Goal: Task Accomplishment & Management: Manage account settings

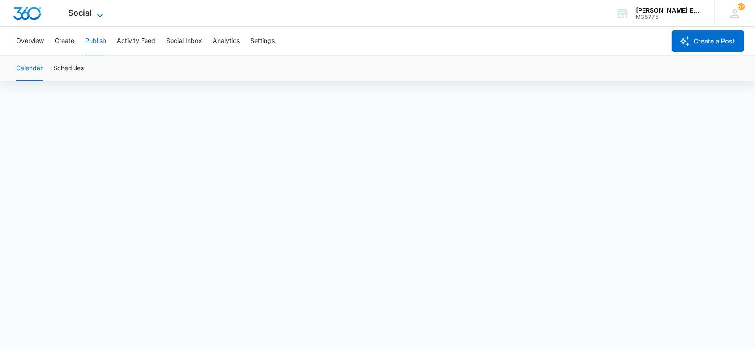
click at [100, 13] on icon at bounding box center [99, 15] width 11 height 11
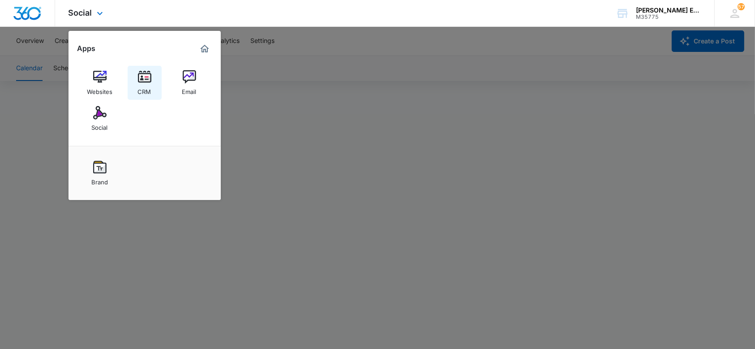
click at [149, 81] on img at bounding box center [144, 76] width 13 height 13
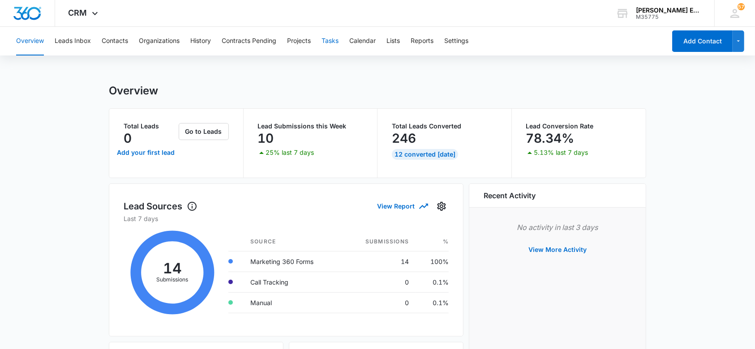
click at [326, 43] on button "Tasks" at bounding box center [330, 41] width 17 height 29
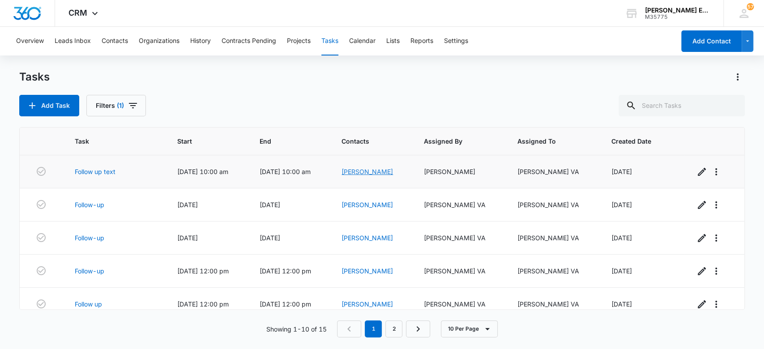
click at [393, 173] on link "Brando Yates" at bounding box center [367, 172] width 51 height 8
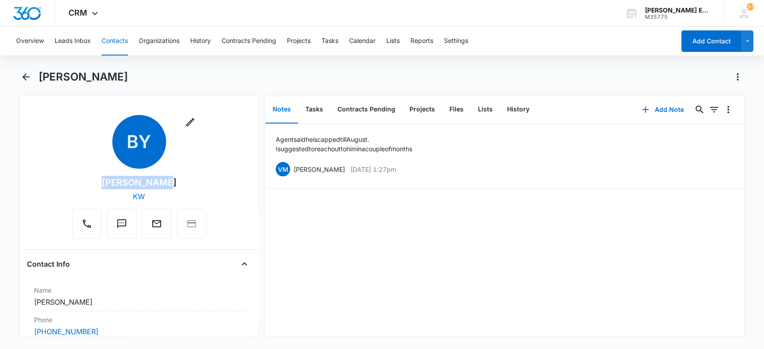
drag, startPoint x: 165, startPoint y: 185, endPoint x: 99, endPoint y: 178, distance: 66.2
click at [99, 178] on div "Remove BY Brando Yates KW" at bounding box center [139, 177] width 134 height 124
copy div "Brando Yates"
click at [23, 84] on button "Back" at bounding box center [26, 77] width 14 height 14
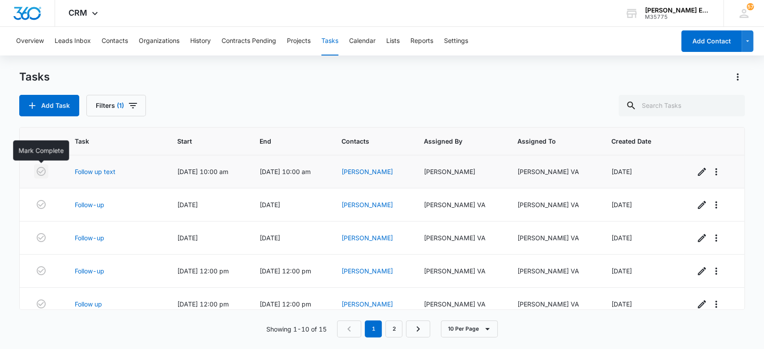
click at [42, 170] on icon "button" at bounding box center [41, 171] width 11 height 11
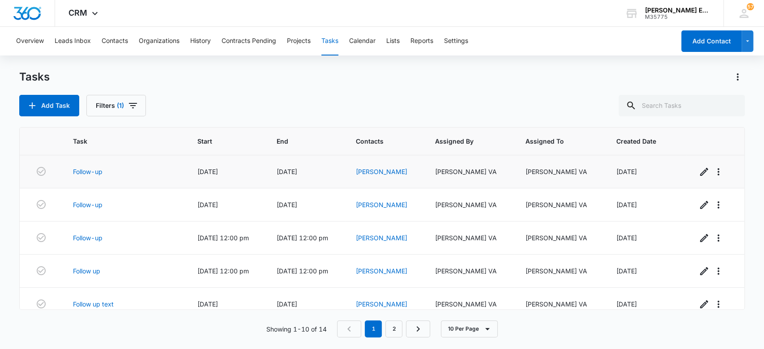
drag, startPoint x: 416, startPoint y: 171, endPoint x: 357, endPoint y: 169, distance: 58.2
click at [357, 169] on tr "Follow-up 08/08/25 08/08/25 Ashley Anello Ruth VA Ruth VA 07/08/2025" at bounding box center [382, 171] width 725 height 33
copy tr "Ashley Anello"
click at [42, 171] on icon "button" at bounding box center [41, 171] width 11 height 11
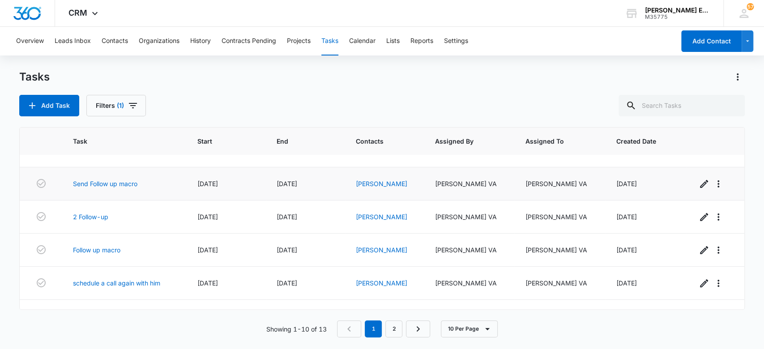
scroll to position [180, 0]
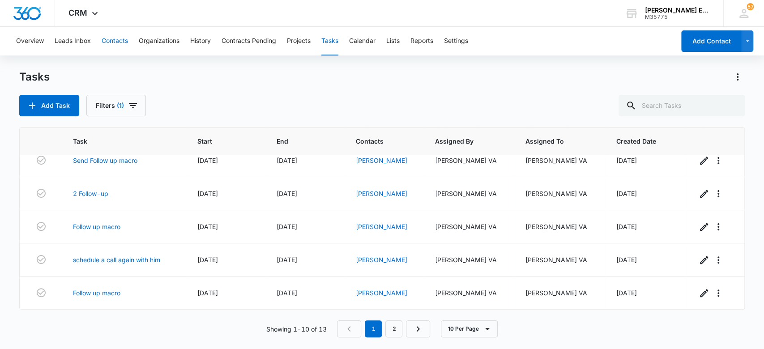
click at [107, 43] on button "Contacts" at bounding box center [115, 41] width 26 height 29
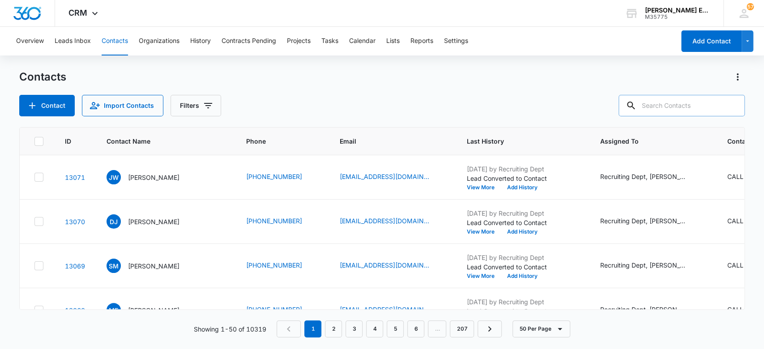
paste input "[PERSON_NAME]"
type input "[PERSON_NAME]"
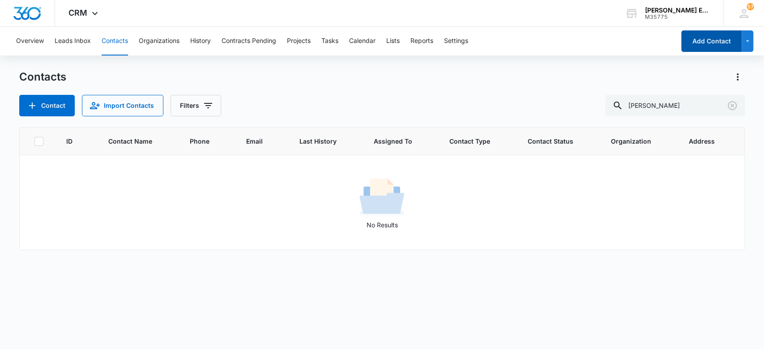
click at [724, 41] on button "Add Contact" at bounding box center [712, 40] width 60 height 21
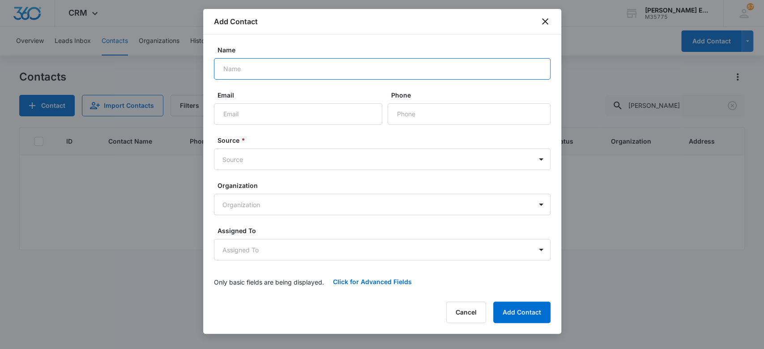
paste input "[PERSON_NAME]"
type input "[PERSON_NAME]"
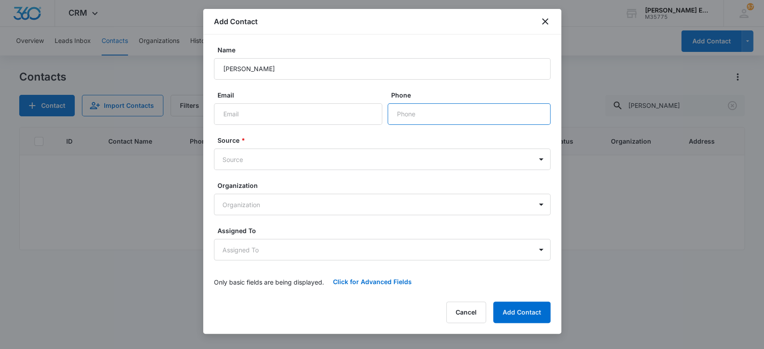
paste input "[PHONE_NUMBER]"
type input "[PHONE_NUMBER]"
drag, startPoint x: 259, startPoint y: 113, endPoint x: 108, endPoint y: 5, distance: 184.9
click at [259, 113] on input "Email" at bounding box center [298, 113] width 168 height 21
paste input "[PERSON_NAME][EMAIL_ADDRESS][DOMAIN_NAME]"
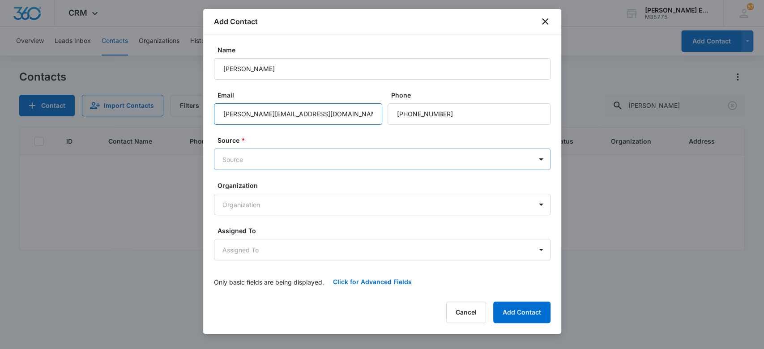
type input "[PERSON_NAME][EMAIL_ADDRESS][DOMAIN_NAME]"
click at [265, 160] on body "CRM Apps Websites CRM Email Social Brand Allison James Estates and Homes M35775…" at bounding box center [382, 174] width 764 height 349
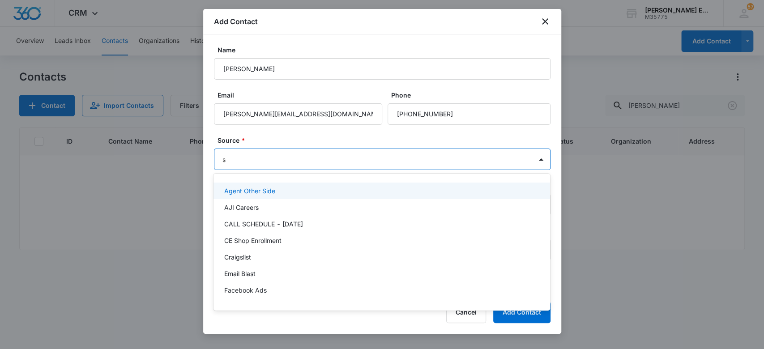
type input "sm"
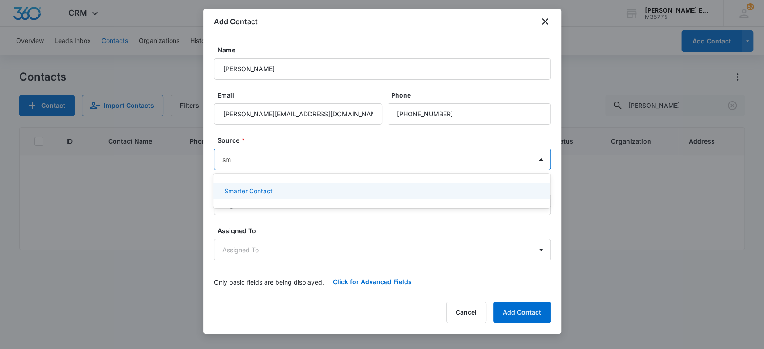
click at [244, 185] on div "Smarter Contact" at bounding box center [382, 191] width 337 height 17
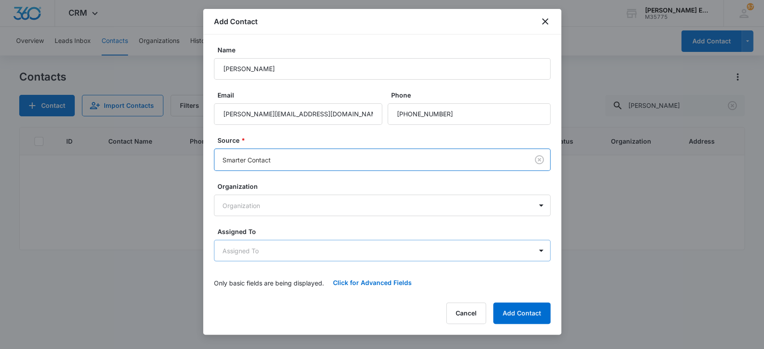
click at [262, 247] on body "CRM Apps Websites CRM Email Social Brand Allison James Estates and Homes M35775…" at bounding box center [382, 174] width 764 height 349
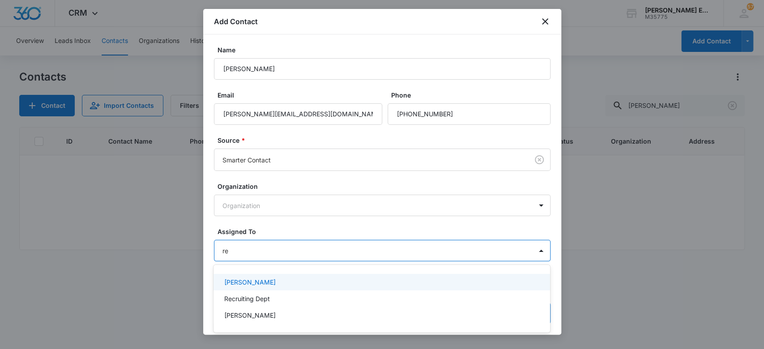
type input "rec"
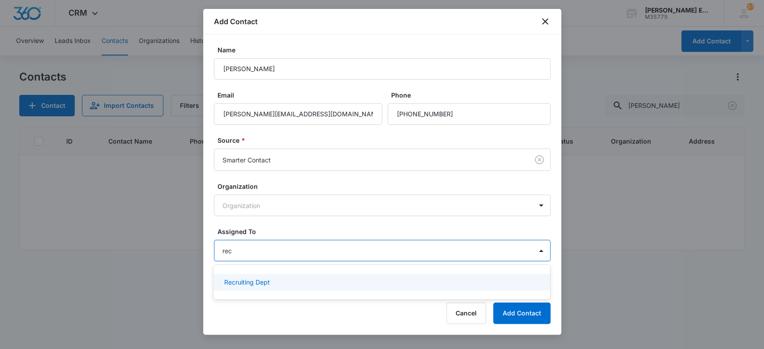
click at [271, 281] on div "Recruiting Dept" at bounding box center [380, 282] width 313 height 9
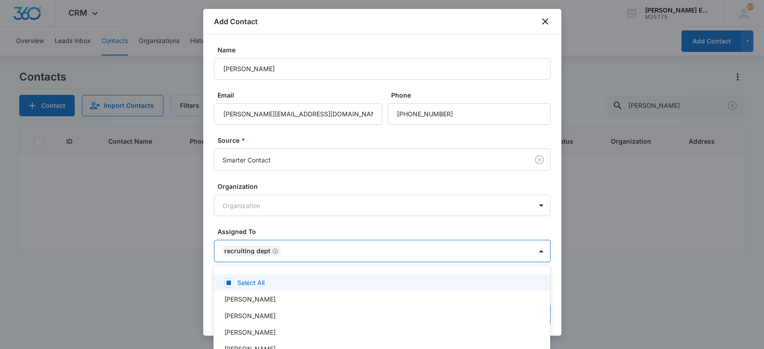
click at [277, 224] on div at bounding box center [382, 174] width 764 height 349
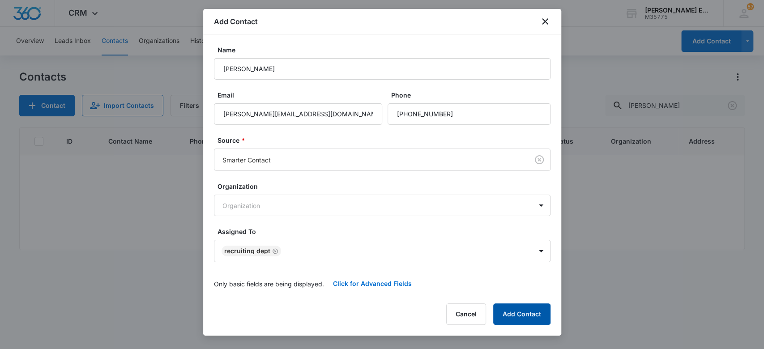
click at [504, 317] on button "Add Contact" at bounding box center [521, 314] width 57 height 21
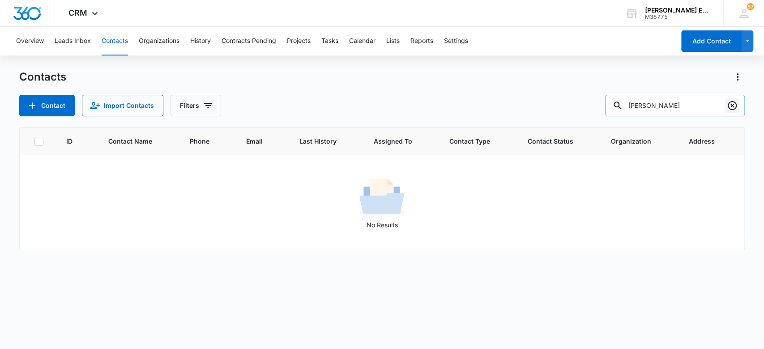
click at [732, 106] on icon "Clear" at bounding box center [732, 105] width 9 height 9
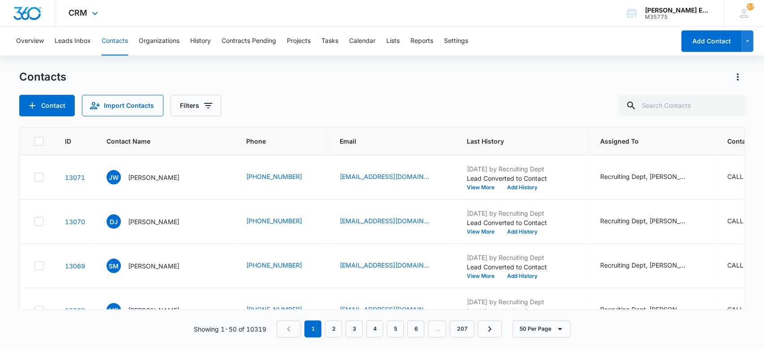
drag, startPoint x: 373, startPoint y: 90, endPoint x: 109, endPoint y: 16, distance: 273.5
click at [366, 85] on div "Contacts Contact Import Contacts Filters" at bounding box center [382, 93] width 726 height 47
click at [157, 177] on p "[PERSON_NAME]" at bounding box center [153, 177] width 51 height 9
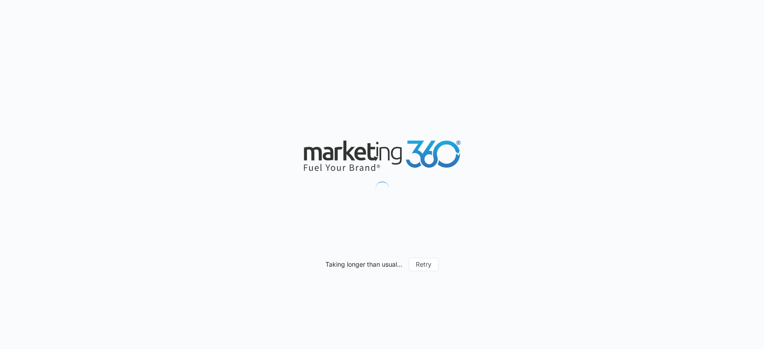
click at [440, 246] on div "Taking longer than usual... Retry" at bounding box center [382, 174] width 764 height 349
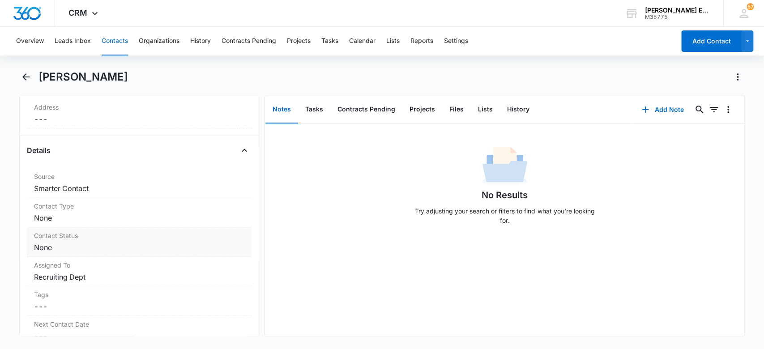
scroll to position [261, 0]
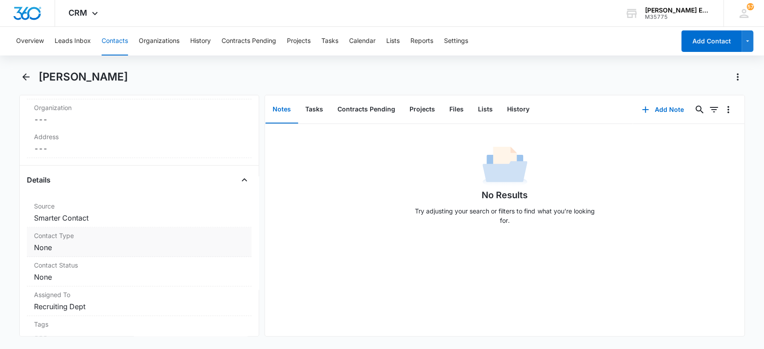
click at [97, 242] on dd "Cancel Save Changes None" at bounding box center [139, 247] width 211 height 11
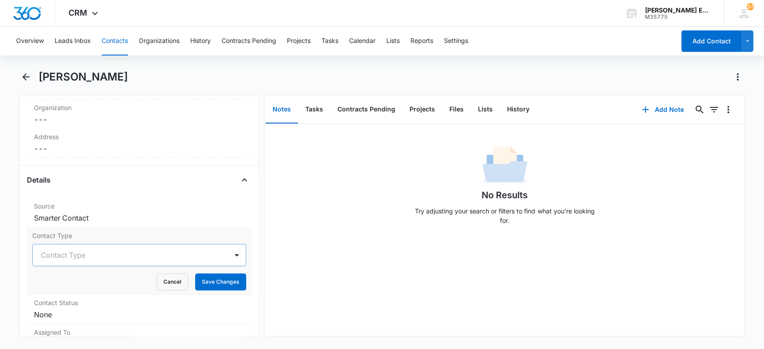
click at [63, 251] on div at bounding box center [129, 255] width 176 height 13
type input "le"
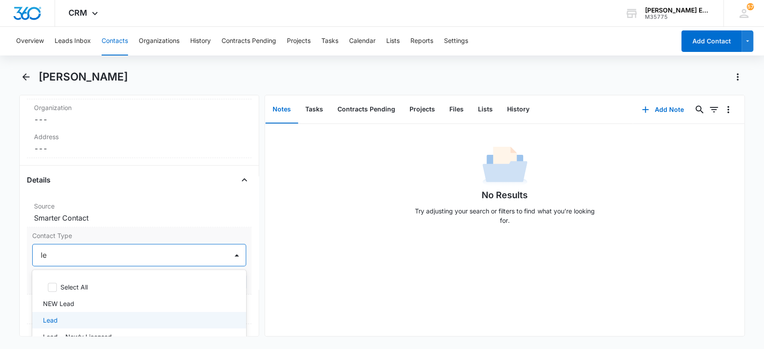
click at [110, 323] on div "Lead" at bounding box center [138, 320] width 191 height 9
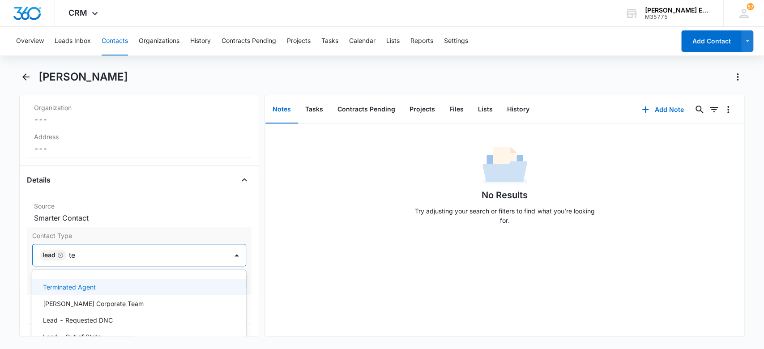
type input "ter"
click at [79, 290] on p "Terminated Agent" at bounding box center [69, 287] width 53 height 9
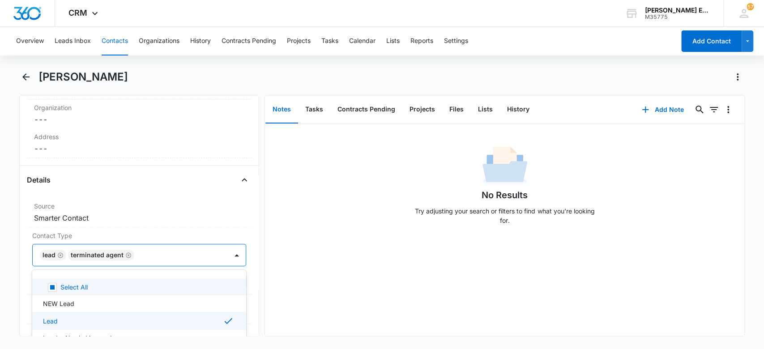
click at [327, 265] on div "No Results Try adjusting your search or filters to find what you’re looking for." at bounding box center [505, 230] width 480 height 212
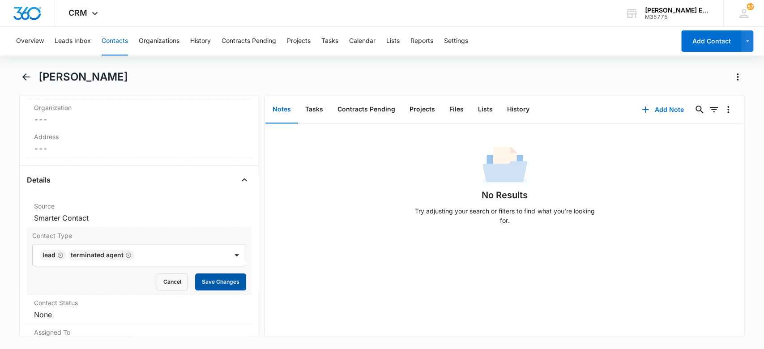
click at [217, 282] on button "Save Changes" at bounding box center [220, 282] width 51 height 17
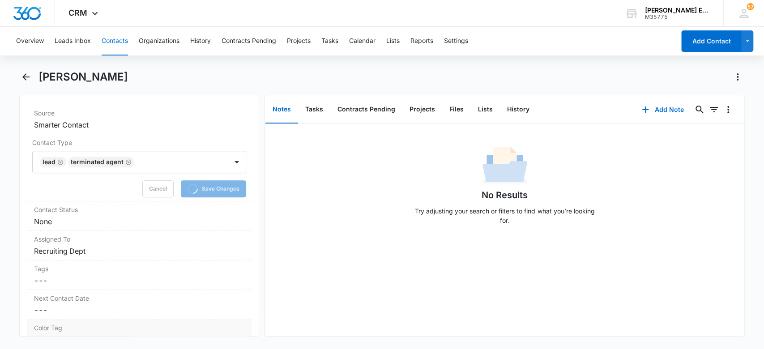
scroll to position [380, 0]
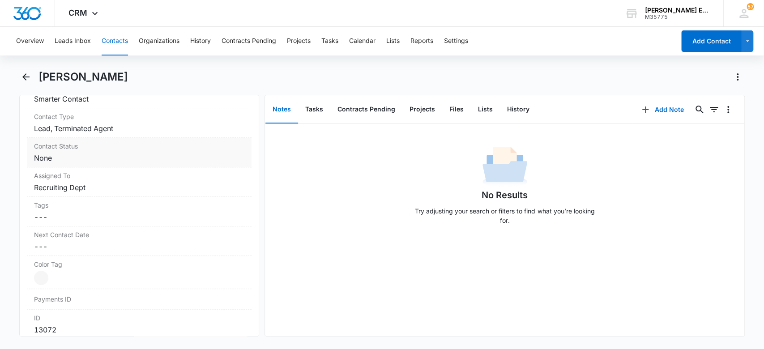
click at [73, 153] on dd "Cancel Save Changes None" at bounding box center [139, 158] width 211 height 11
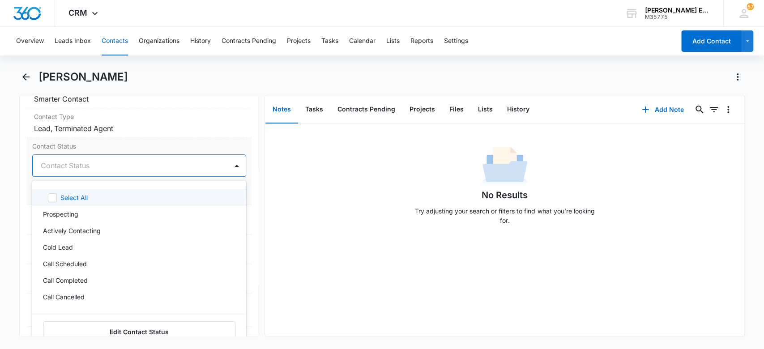
click at [94, 167] on div at bounding box center [129, 165] width 176 height 13
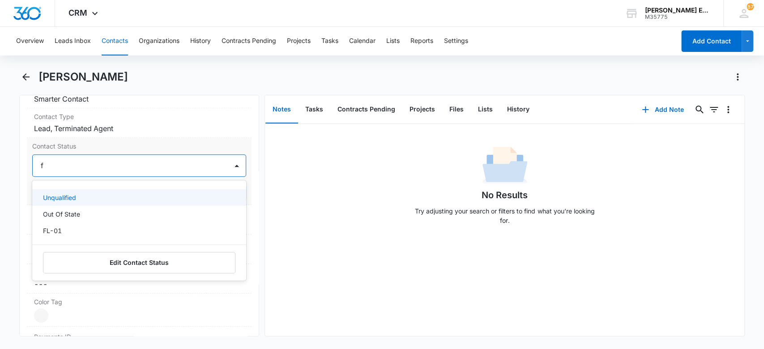
type input "fl"
click at [90, 195] on div "FL-01" at bounding box center [138, 197] width 191 height 9
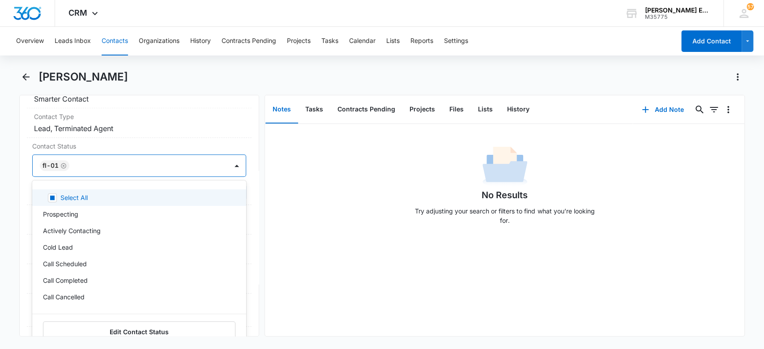
click at [296, 192] on div "No Results Try adjusting your search or filters to find what you’re looking for." at bounding box center [505, 188] width 480 height 89
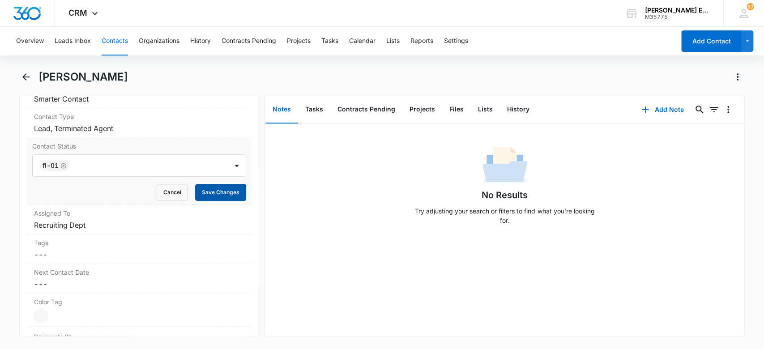
click at [216, 194] on button "Save Changes" at bounding box center [220, 192] width 51 height 17
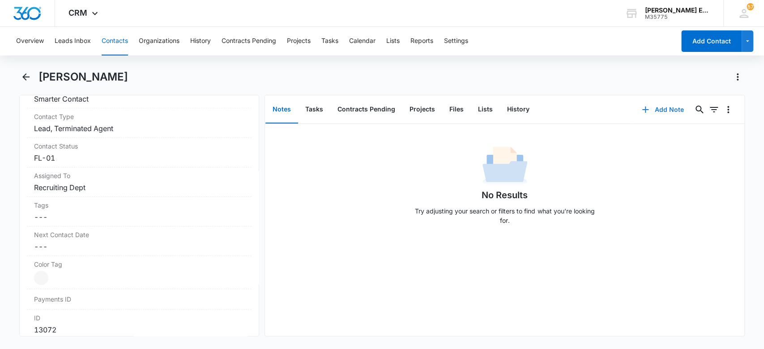
click at [650, 111] on button "Add Note" at bounding box center [663, 109] width 60 height 21
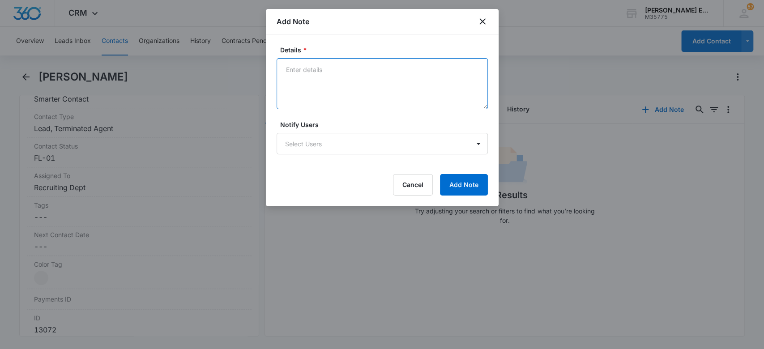
click at [343, 70] on textarea "Details *" at bounding box center [382, 83] width 211 height 51
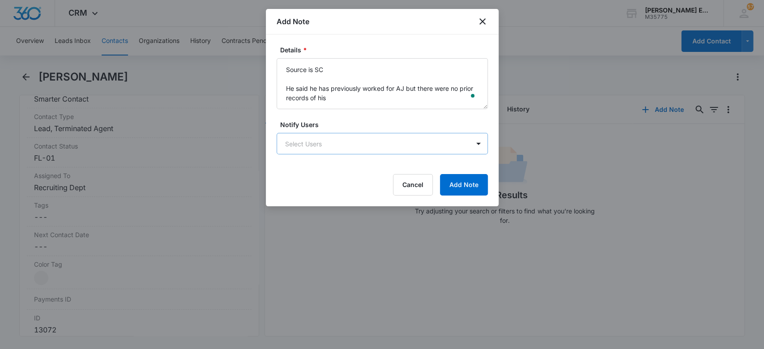
click at [326, 146] on body "CRM Apps Websites CRM Email Social Brand [PERSON_NAME] Estates and Homes M35775…" at bounding box center [382, 174] width 764 height 349
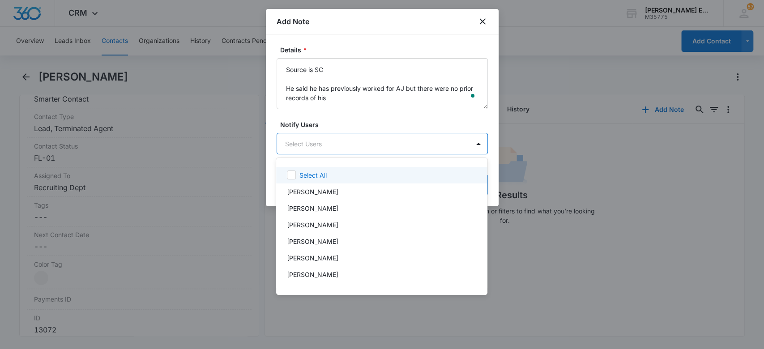
click at [326, 98] on div at bounding box center [382, 174] width 764 height 349
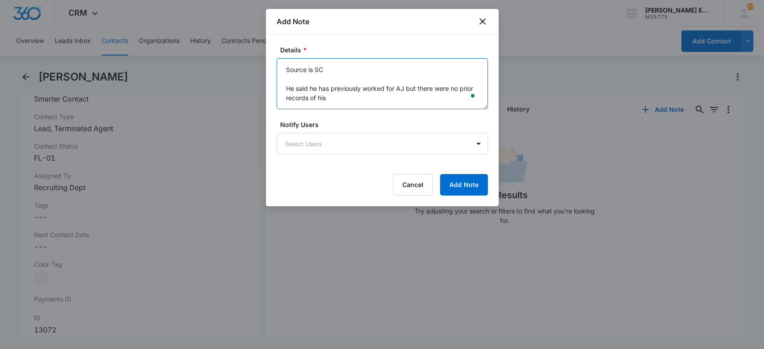
click at [331, 95] on textarea "Source is SC He said he has previously worked for AJ but there were no prior re…" at bounding box center [382, 83] width 211 height 51
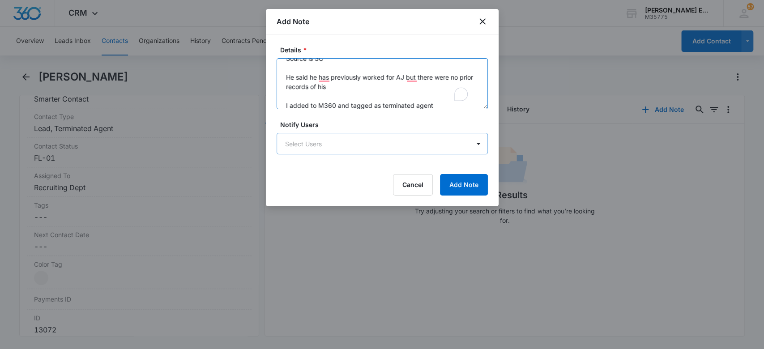
type textarea "Source is SC He said he has previously worked for AJ but there were no prior re…"
click at [356, 152] on body "CRM Apps Websites CRM Email Social Brand [PERSON_NAME] Estates and Homes M35775…" at bounding box center [382, 174] width 764 height 349
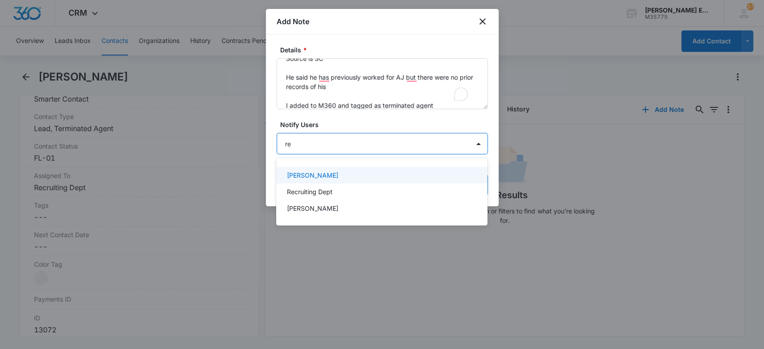
type input "rec"
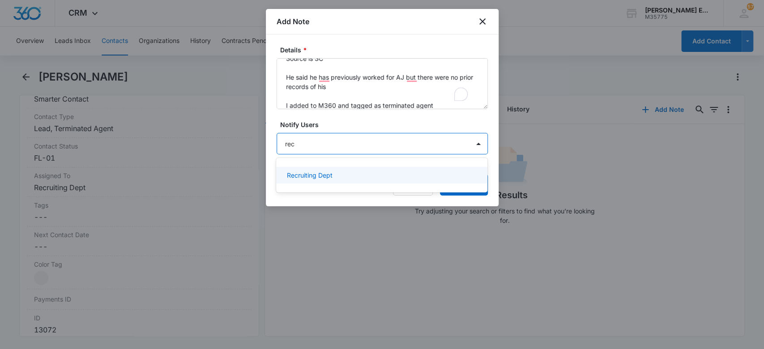
click at [326, 176] on p "Recruiting Dept" at bounding box center [310, 175] width 46 height 9
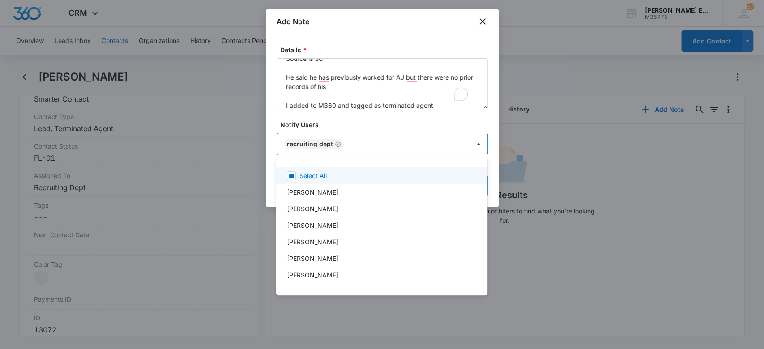
drag, startPoint x: 364, startPoint y: 117, endPoint x: 444, endPoint y: 110, distance: 80.9
click at [365, 116] on div at bounding box center [382, 174] width 764 height 349
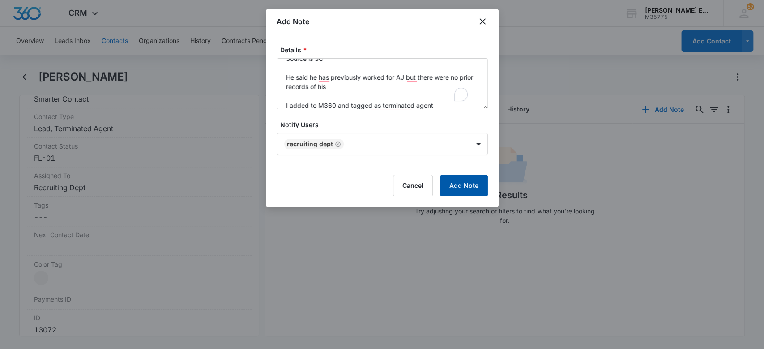
click at [470, 194] on button "Add Note" at bounding box center [464, 185] width 48 height 21
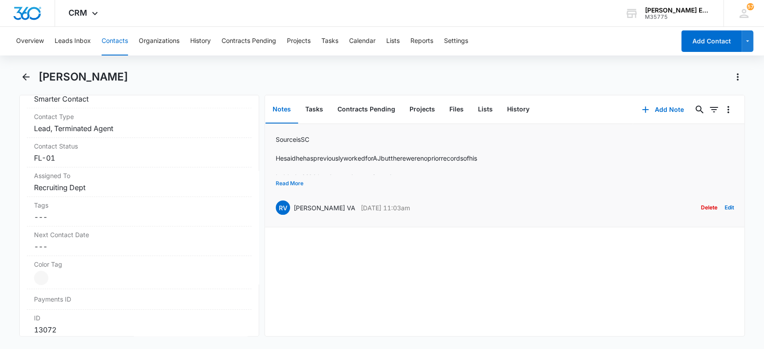
click at [298, 184] on button "Read More" at bounding box center [290, 183] width 28 height 17
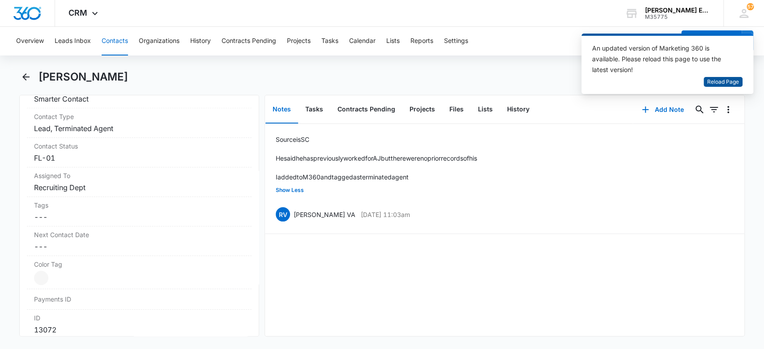
click at [733, 79] on span "Reload Page" at bounding box center [723, 82] width 32 height 9
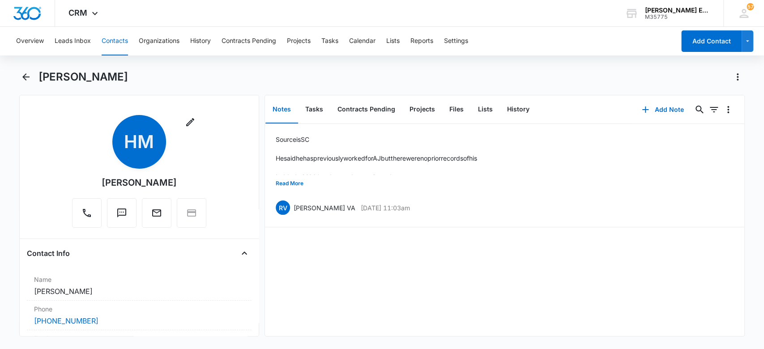
click at [107, 39] on button "Contacts" at bounding box center [115, 41] width 26 height 29
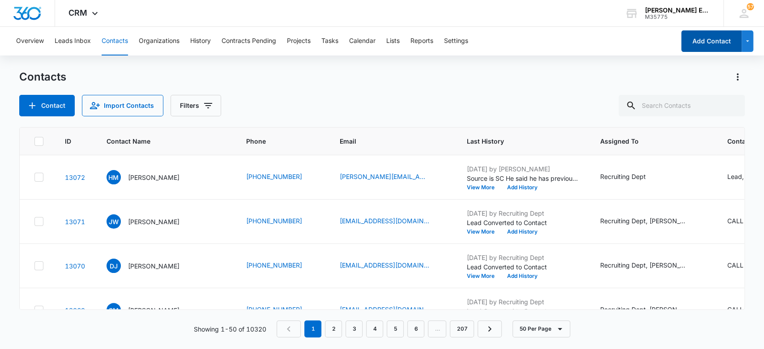
click at [724, 41] on button "Add Contact" at bounding box center [712, 40] width 60 height 21
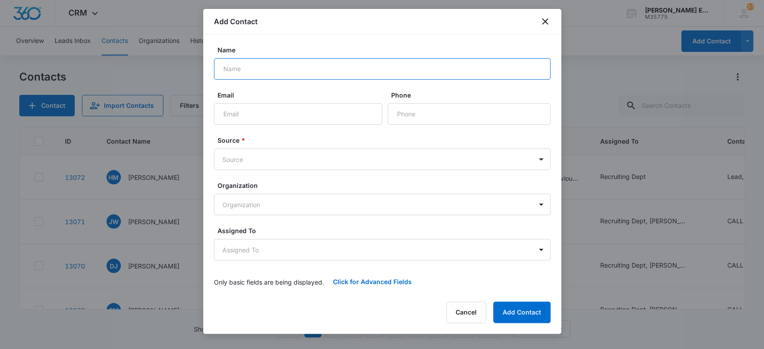
paste input "Team Tom Truong"
type input "Team Tom Truong"
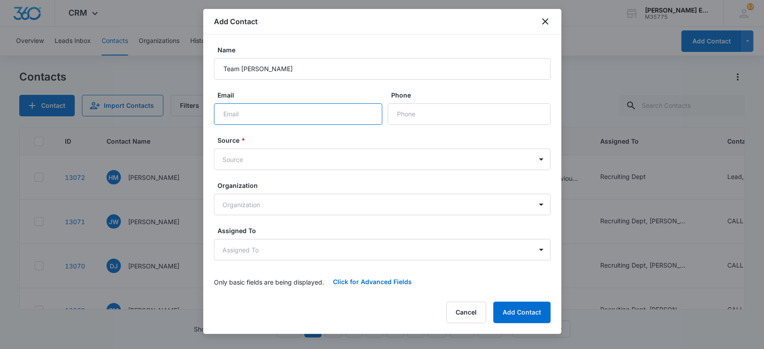
drag, startPoint x: 254, startPoint y: 120, endPoint x: 227, endPoint y: 90, distance: 40.9
click at [254, 120] on input "Email" at bounding box center [298, 113] width 168 height 21
paste input "(617) 312-0838"
type input "(617) 312-0838"
click at [317, 114] on input "Email" at bounding box center [298, 113] width 168 height 21
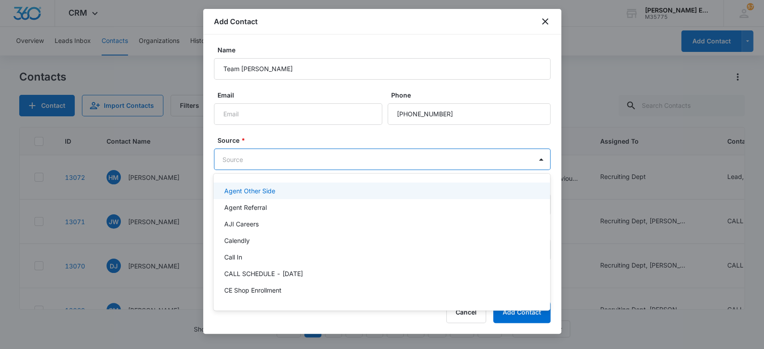
click at [263, 158] on body "CRM Apps Websites CRM Email Social Brand Allison James Estates and Homes M35775…" at bounding box center [382, 174] width 764 height 349
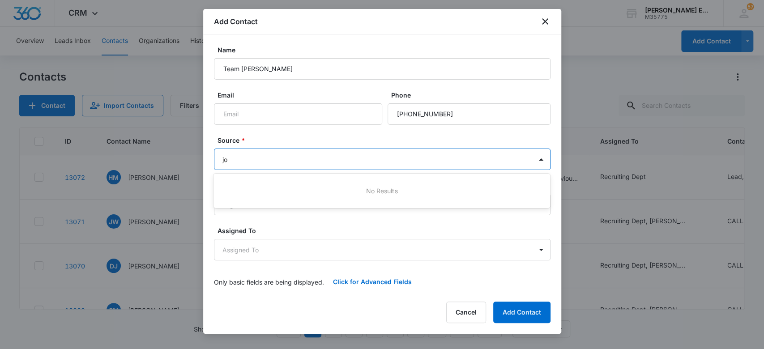
type input "j"
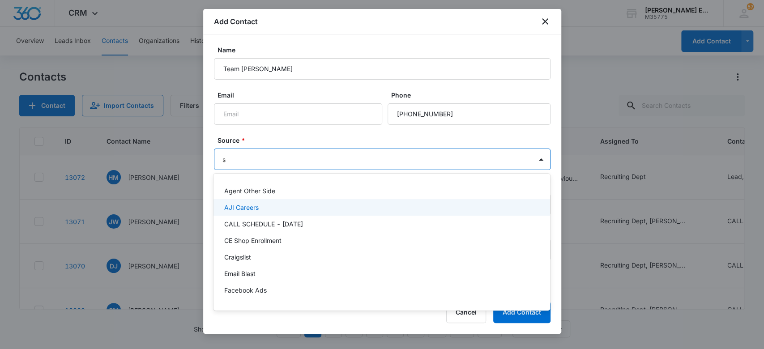
type input "sm"
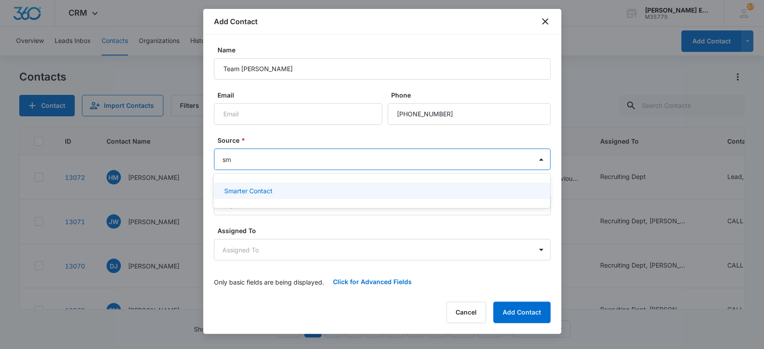
click at [264, 196] on div "Smarter Contact" at bounding box center [382, 191] width 337 height 17
click at [264, 196] on body "CRM Apps Websites CRM Email Social Brand Allison James Estates and Homes M35775…" at bounding box center [382, 174] width 764 height 349
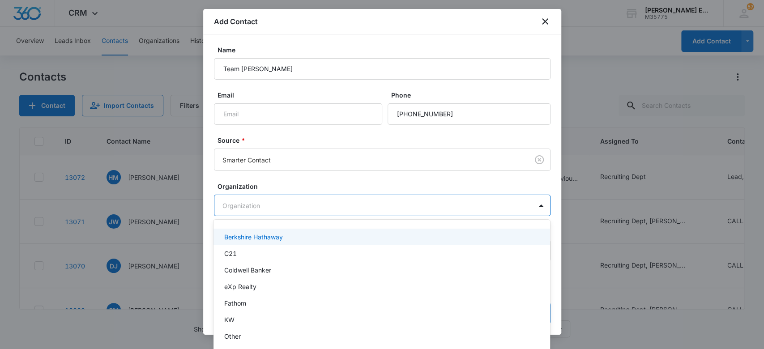
click at [266, 141] on div at bounding box center [382, 174] width 764 height 349
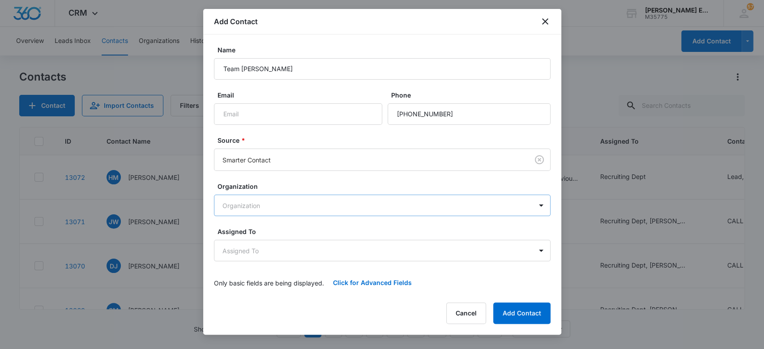
click at [265, 197] on body "CRM Apps Websites CRM Email Social Brand Allison James Estates and Homes M35775…" at bounding box center [382, 174] width 764 height 349
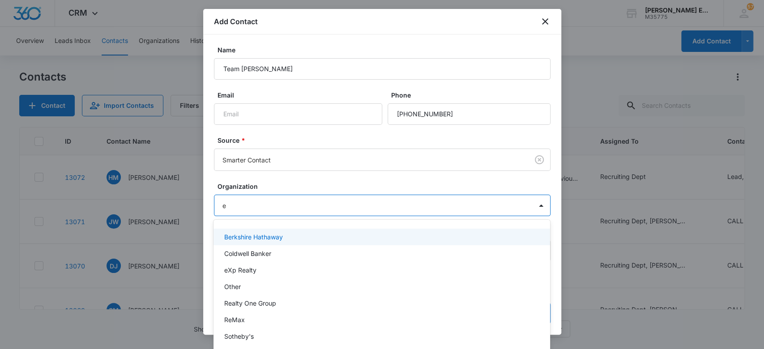
type input "ex"
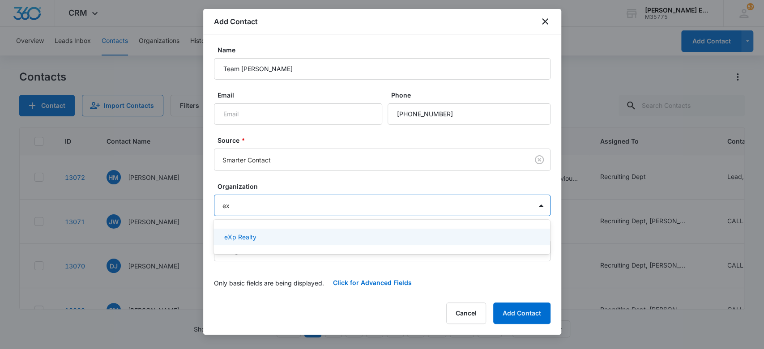
click at [265, 239] on div "eXp Realty" at bounding box center [380, 236] width 313 height 9
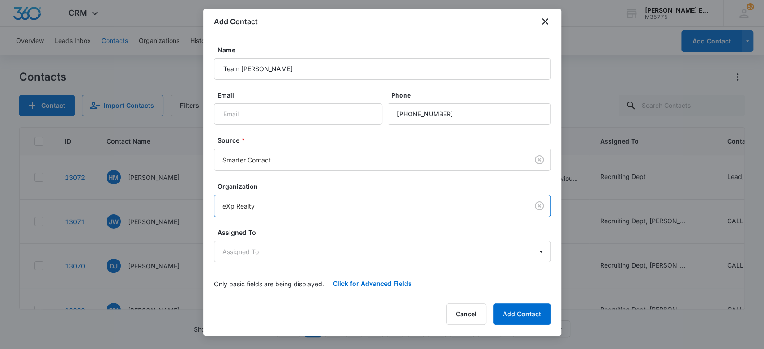
click at [272, 182] on label "Organization" at bounding box center [386, 186] width 337 height 9
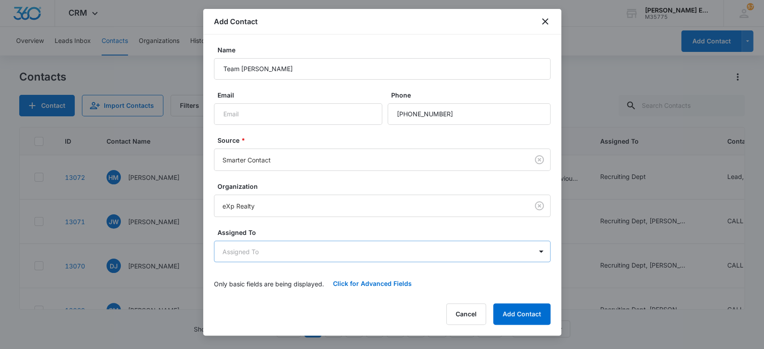
click at [277, 249] on body "CRM Apps Websites CRM Email Social Brand Allison James Estates and Homes M35775…" at bounding box center [382, 174] width 764 height 349
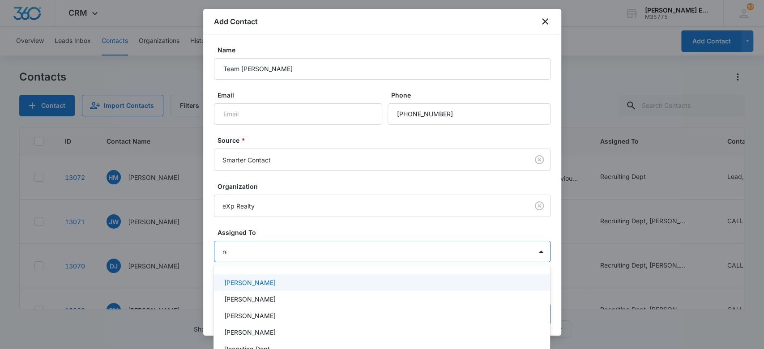
type input "rec"
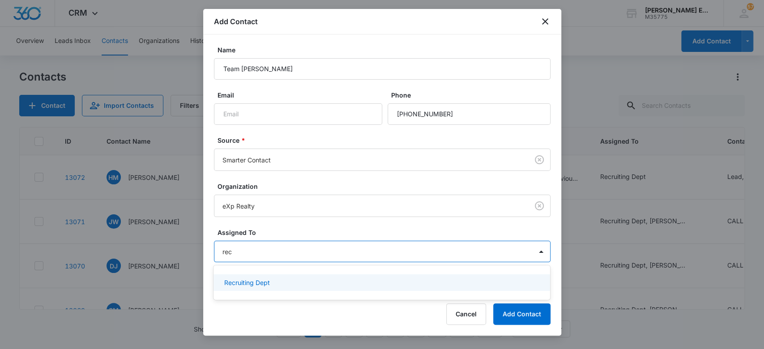
click at [314, 283] on div "Recruiting Dept" at bounding box center [380, 282] width 313 height 9
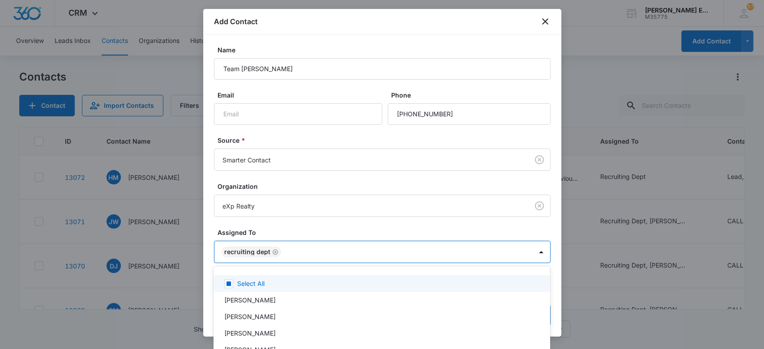
click at [369, 229] on div at bounding box center [382, 174] width 764 height 349
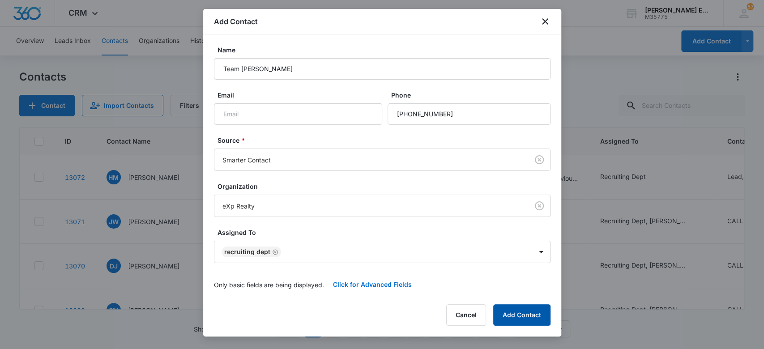
click at [548, 321] on button "Add Contact" at bounding box center [521, 314] width 57 height 21
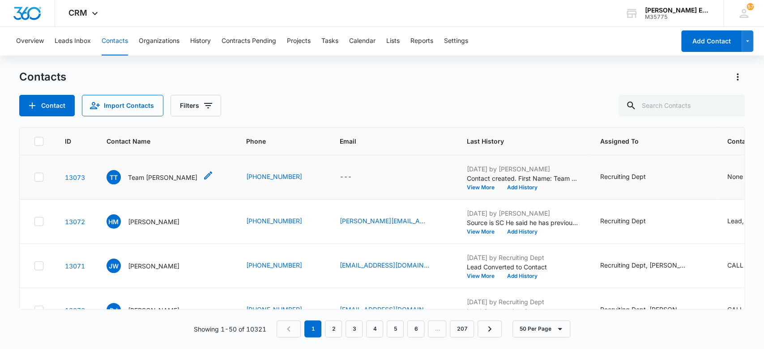
click at [141, 176] on p "Team Tom Truong" at bounding box center [162, 177] width 69 height 9
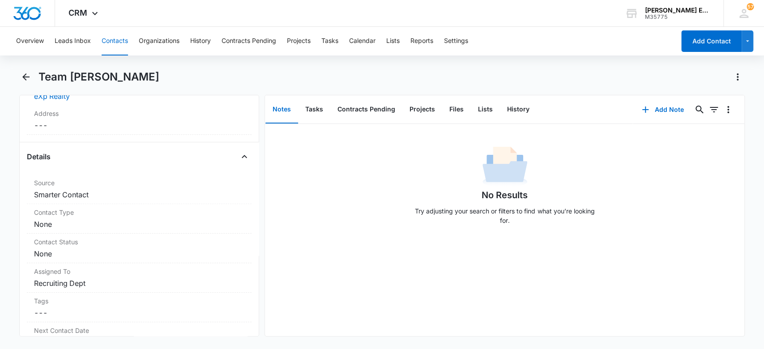
scroll to position [297, 0]
click at [72, 218] on dd "Cancel Save Changes None" at bounding box center [139, 221] width 211 height 11
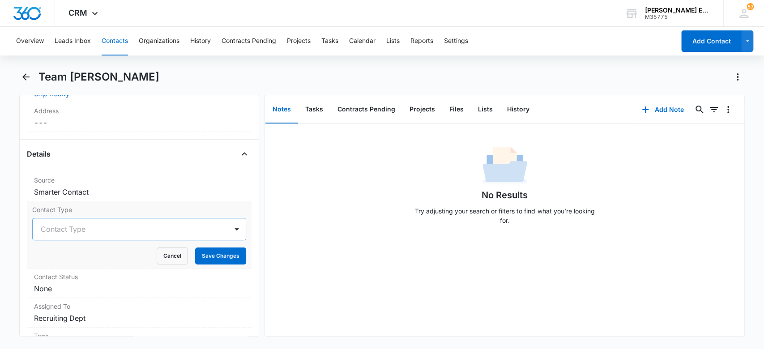
click at [81, 225] on div at bounding box center [129, 229] width 176 height 13
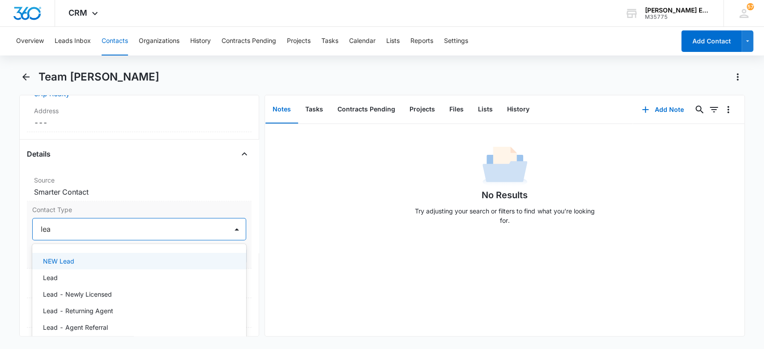
type input "lead"
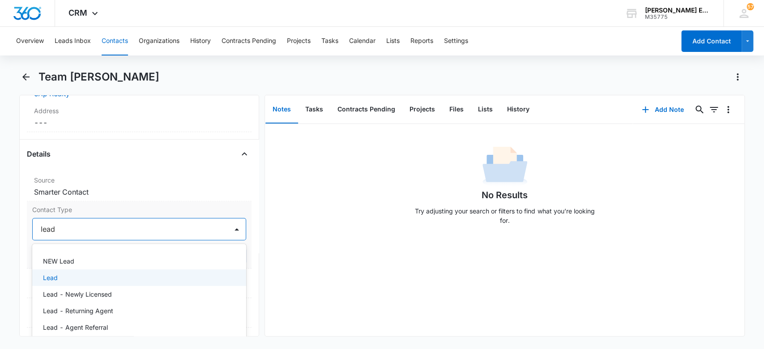
click at [79, 278] on div "Lead" at bounding box center [138, 277] width 191 height 9
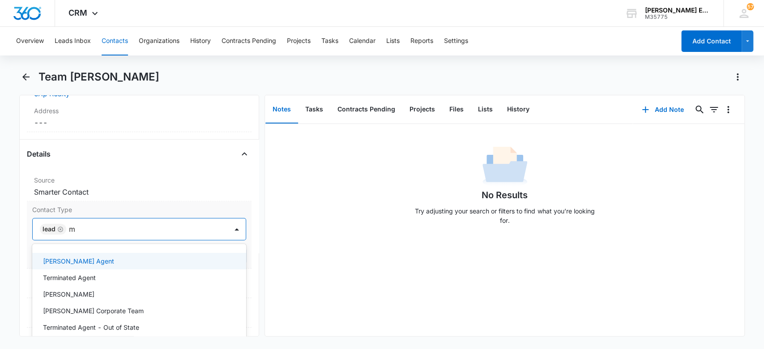
type input "ma"
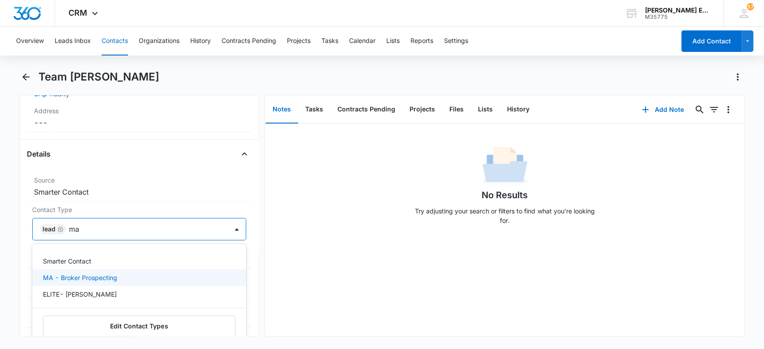
click at [103, 280] on p "MA - Broker Prospecting" at bounding box center [80, 277] width 74 height 9
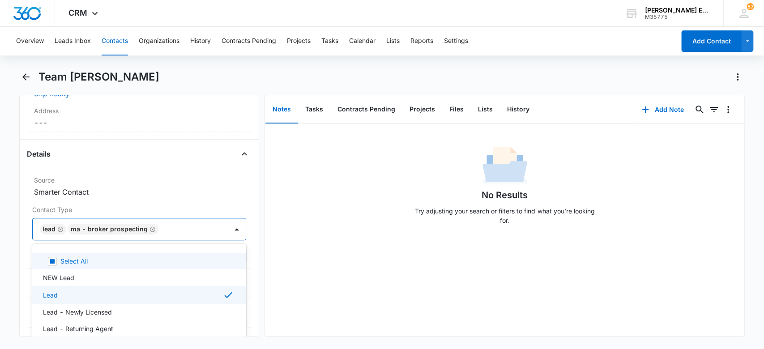
click at [150, 227] on icon "Remove MA - Broker Prospecting" at bounding box center [153, 229] width 6 height 7
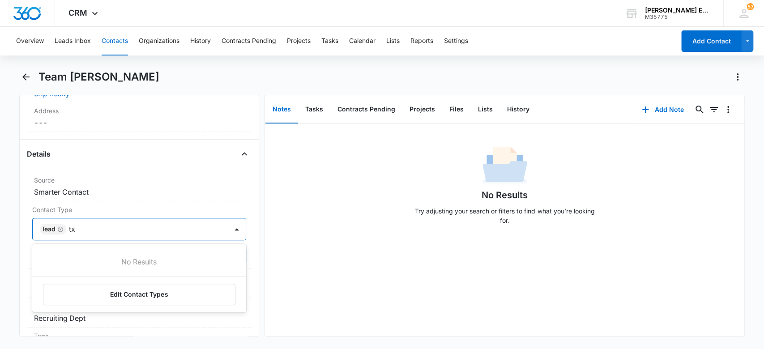
type input "t"
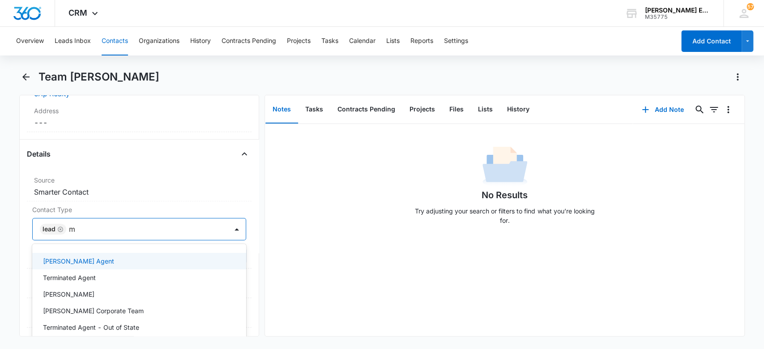
type input "ma"
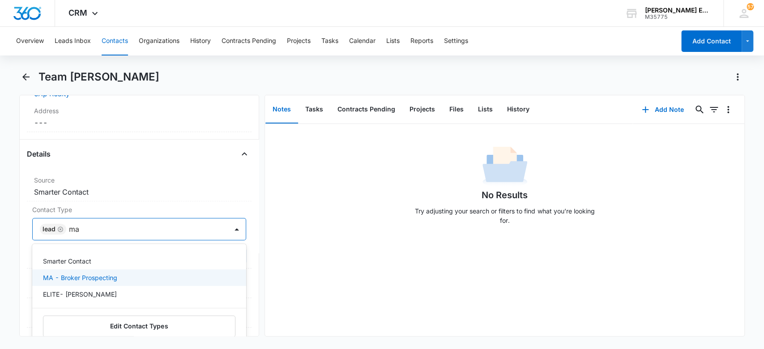
click at [64, 278] on p "MA - Broker Prospecting" at bounding box center [80, 277] width 74 height 9
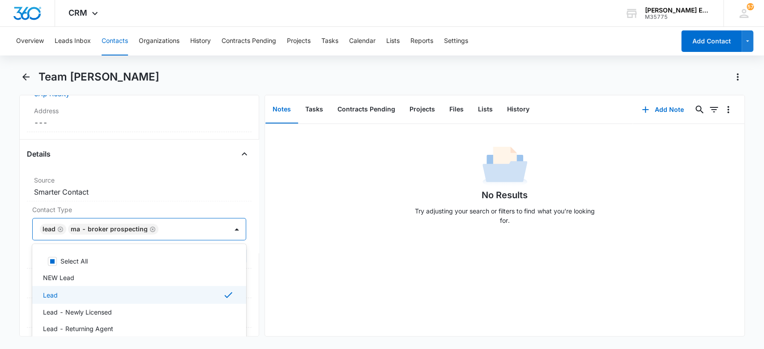
click at [358, 287] on div "No Results Try adjusting your search or filters to find what you’re looking for." at bounding box center [505, 230] width 480 height 212
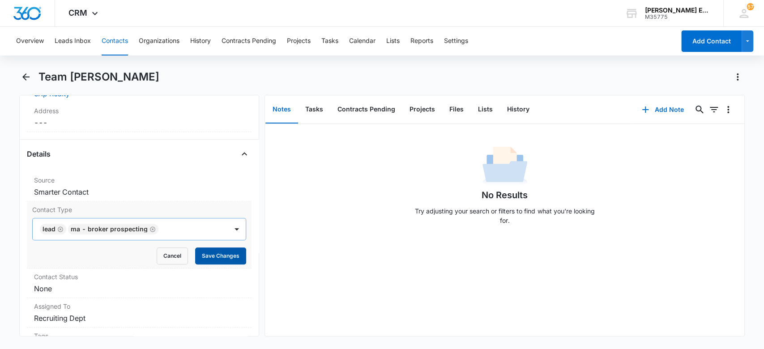
click at [210, 257] on button "Save Changes" at bounding box center [220, 256] width 51 height 17
click at [133, 287] on dd "Cancel Save Changes None" at bounding box center [139, 288] width 211 height 11
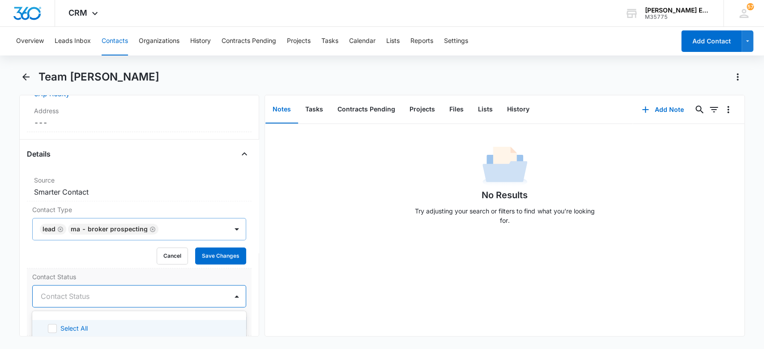
click at [110, 299] on div at bounding box center [129, 296] width 176 height 13
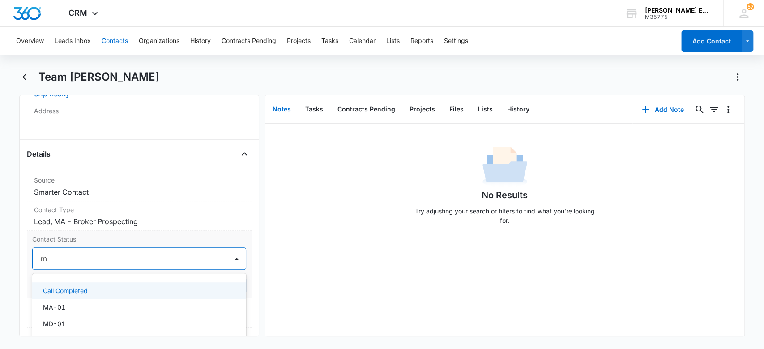
type input "ma"
click at [79, 286] on div "MA-01" at bounding box center [138, 290] width 191 height 9
click at [330, 251] on div "No Results Try adjusting your search or filters to find what you’re looking for." at bounding box center [505, 230] width 480 height 212
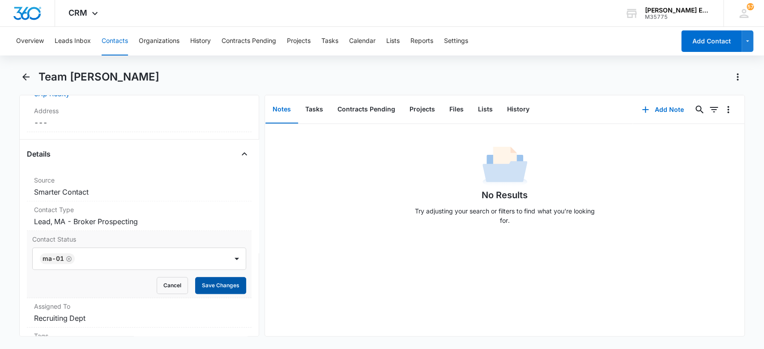
click at [226, 288] on button "Save Changes" at bounding box center [220, 285] width 51 height 17
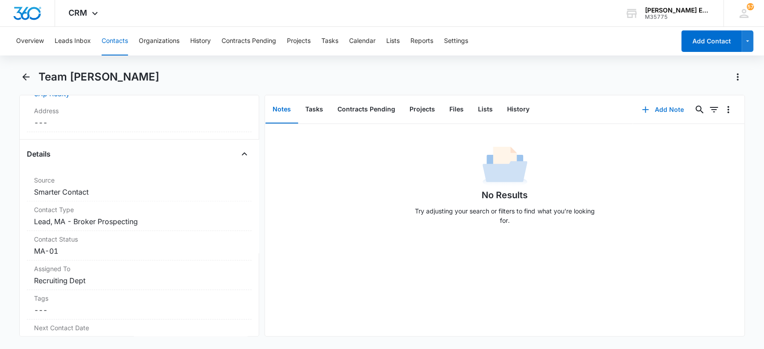
click at [662, 105] on button "Add Note" at bounding box center [663, 109] width 60 height 21
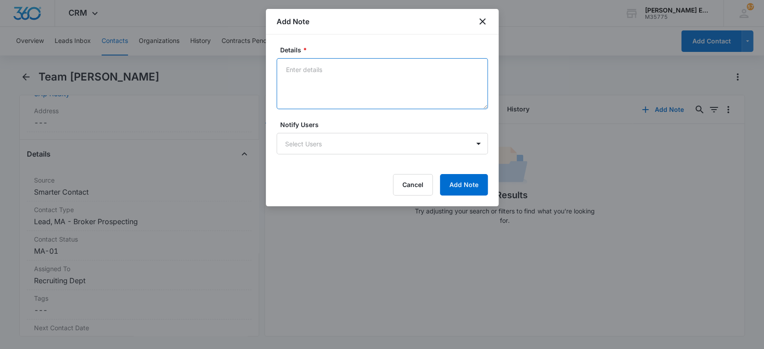
click at [294, 73] on textarea "Details *" at bounding box center [382, 83] width 211 height 51
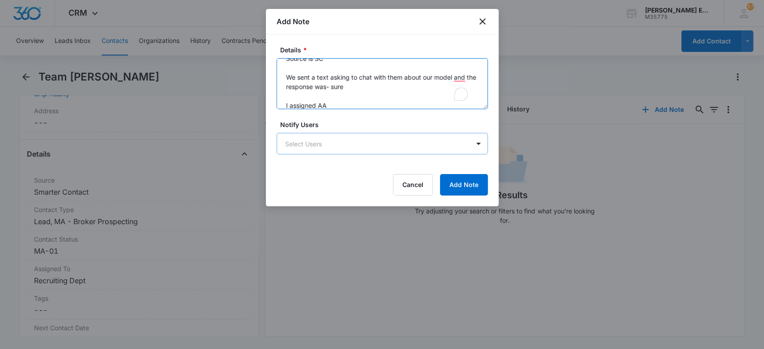
type textarea "Source is SC We sent a text asking to chat with them about our model and the re…"
click at [336, 143] on body "CRM Apps Websites CRM Email Social Brand Allison James Estates and Homes M35775…" at bounding box center [382, 174] width 764 height 349
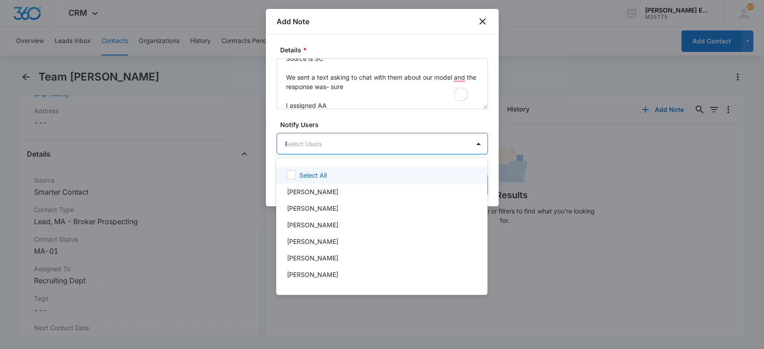
type input "REC"
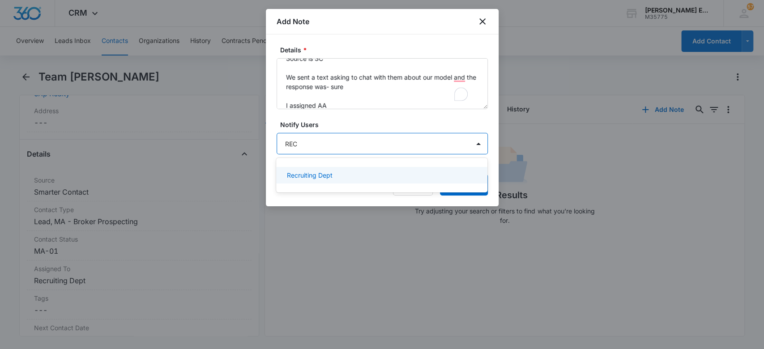
click at [359, 180] on div "Recruiting Dept" at bounding box center [381, 175] width 211 height 17
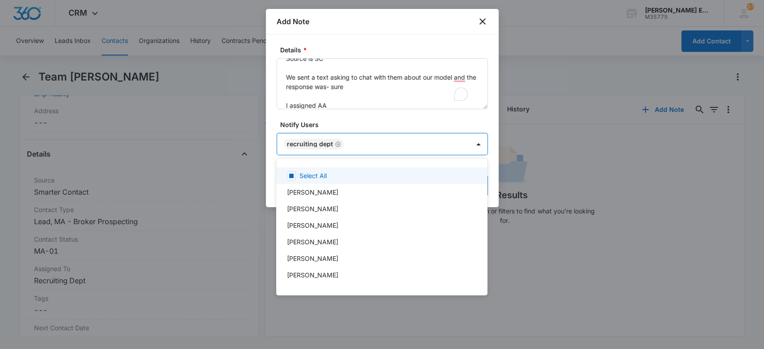
drag, startPoint x: 374, startPoint y: 112, endPoint x: 384, endPoint y: 116, distance: 10.9
click at [374, 111] on div at bounding box center [382, 174] width 764 height 349
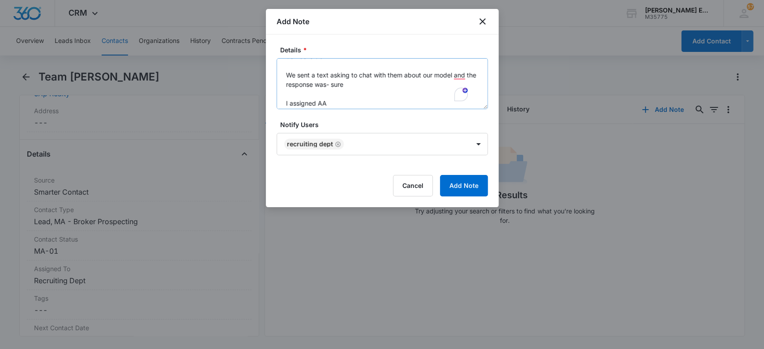
scroll to position [18, 0]
click at [355, 79] on textarea "Source is SC We sent a text asking to chat with them about our model and the re…" at bounding box center [382, 83] width 211 height 51
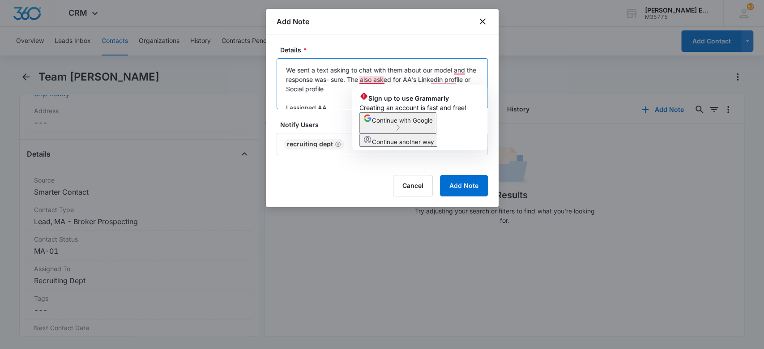
click at [370, 79] on textarea "Source is SC We sent a text asking to chat with them about our model and the re…" at bounding box center [382, 83] width 211 height 51
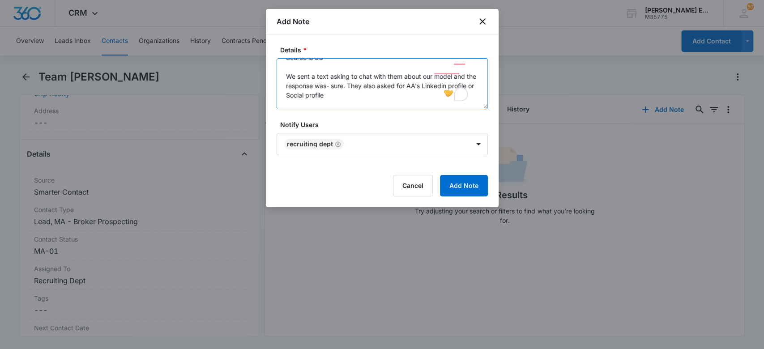
scroll to position [0, 0]
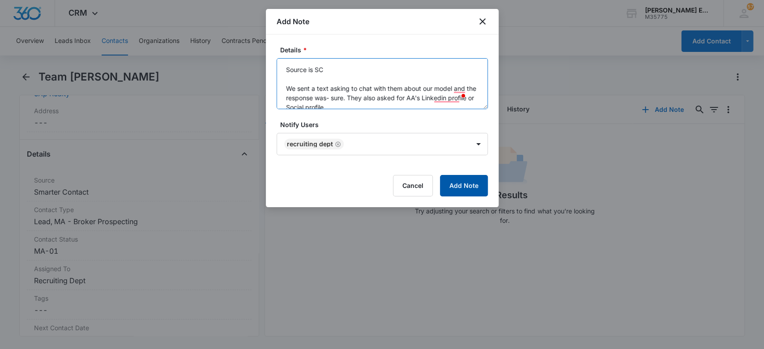
type textarea "Source is SC We sent a text asking to chat with them about our model and the re…"
click at [462, 189] on button "Add Note" at bounding box center [464, 185] width 48 height 21
